Goal: Information Seeking & Learning: Check status

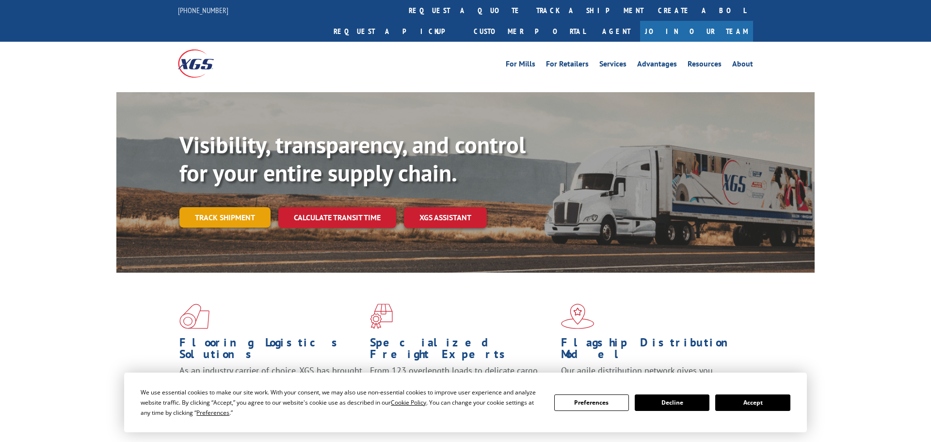
click at [219, 207] on link "Track shipment" at bounding box center [224, 217] width 91 height 20
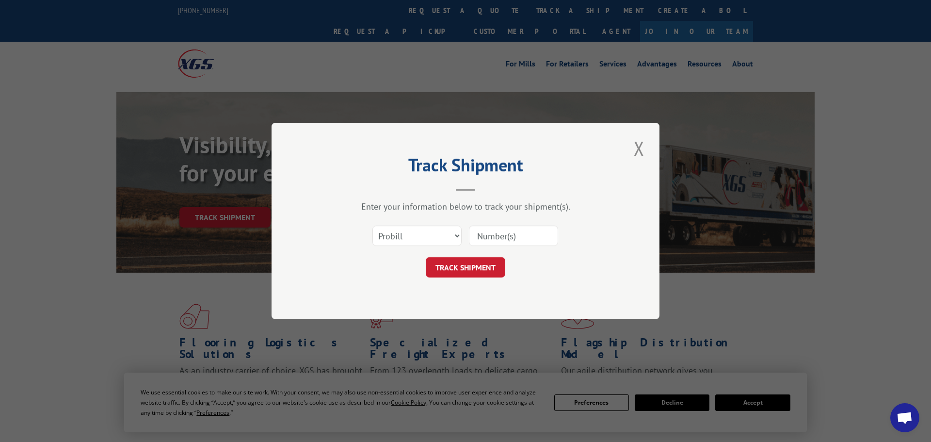
click at [514, 241] on input at bounding box center [513, 235] width 89 height 20
paste input "17513112"
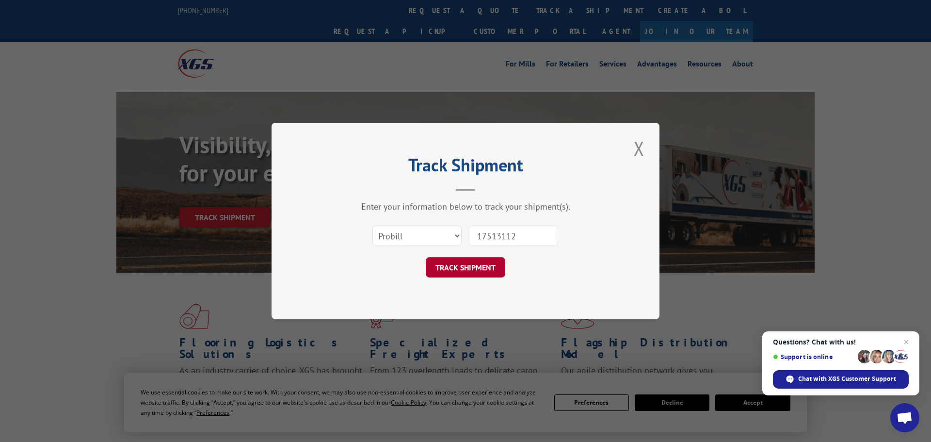
type input "17513112"
click at [467, 268] on button "TRACK SHIPMENT" at bounding box center [466, 267] width 80 height 20
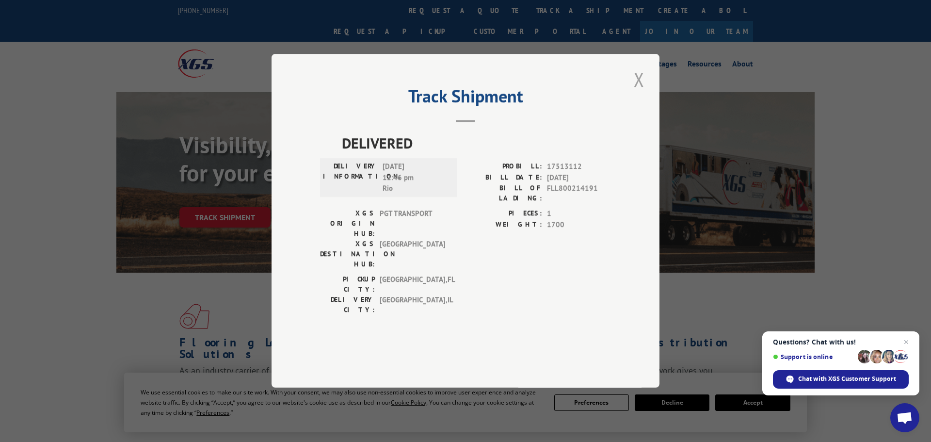
click at [638, 93] on button "Close modal" at bounding box center [639, 79] width 16 height 27
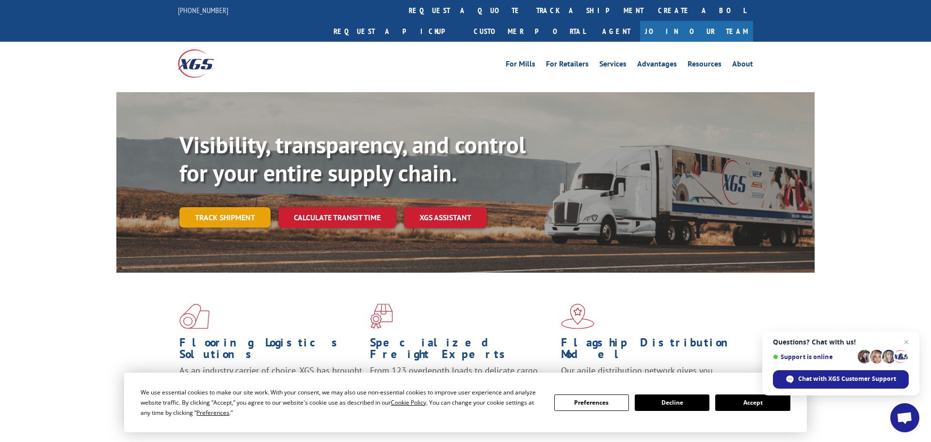
click at [215, 207] on link "Track shipment" at bounding box center [224, 217] width 91 height 20
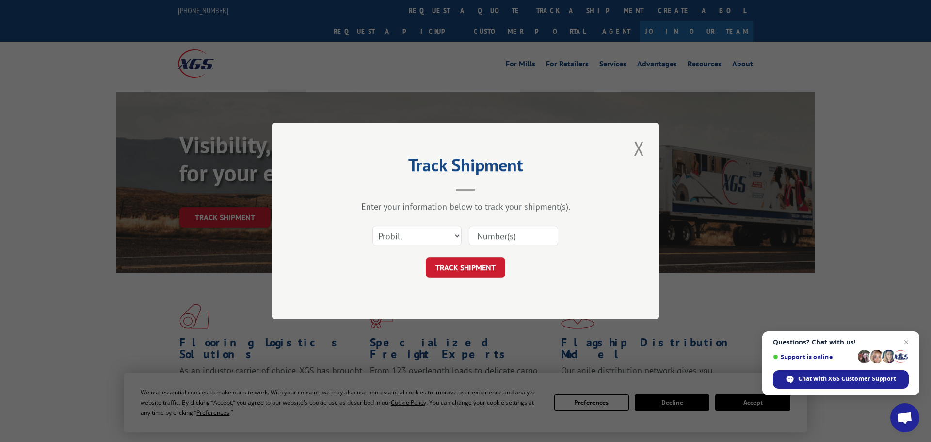
click at [490, 236] on input at bounding box center [513, 235] width 89 height 20
paste input "17543573"
type input "17543573"
click at [476, 273] on button "TRACK SHIPMENT" at bounding box center [466, 267] width 80 height 20
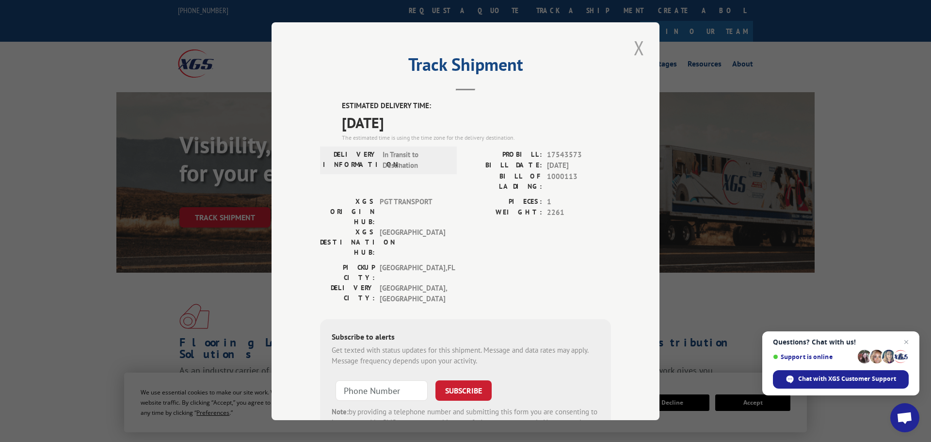
click at [644, 43] on button "Close modal" at bounding box center [639, 47] width 16 height 27
